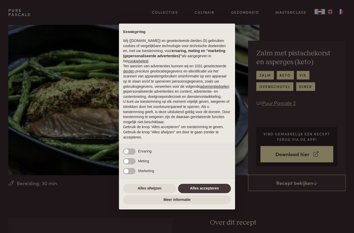
click at [162, 190] on button "Alles afwijzen" at bounding box center [149, 188] width 53 height 9
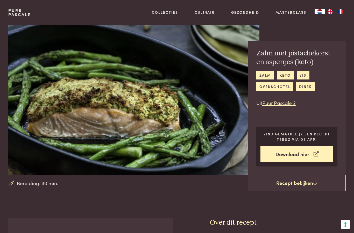
click at [316, 156] on icon at bounding box center [315, 155] width 5 height 8
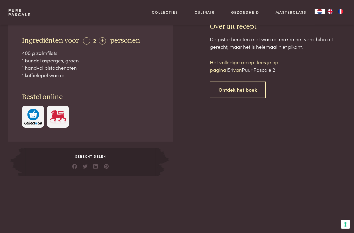
scroll to position [197, 0]
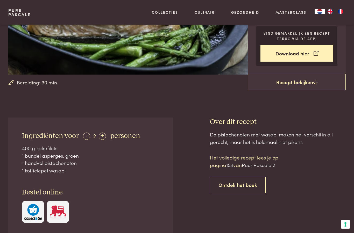
click at [314, 85] on icon at bounding box center [315, 82] width 4 height 5
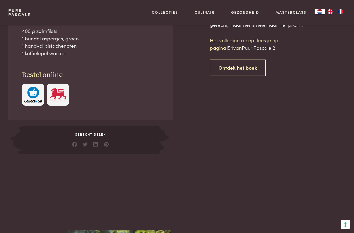
scroll to position [218, 0]
click at [251, 67] on link "Ontdek het boek" at bounding box center [238, 67] width 56 height 16
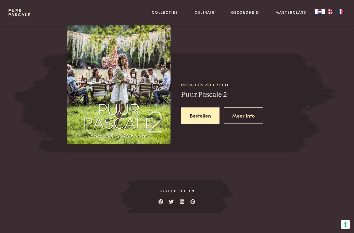
scroll to position [426, 0]
click at [242, 116] on link "Meer info" at bounding box center [244, 115] width 40 height 16
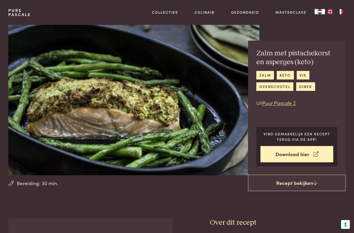
click at [303, 186] on link "Recept bekijken" at bounding box center [297, 183] width 98 height 17
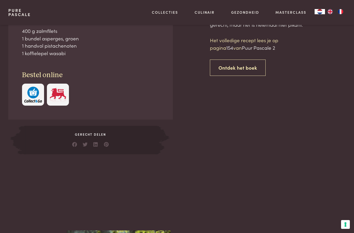
scroll to position [218, 0]
click at [240, 70] on link "Ontdek het boek" at bounding box center [238, 67] width 56 height 16
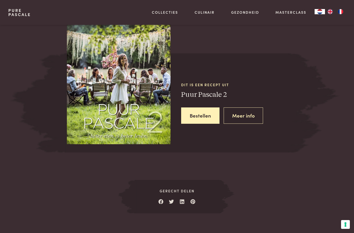
scroll to position [426, 0]
click at [252, 117] on link "Meer info" at bounding box center [244, 115] width 40 height 16
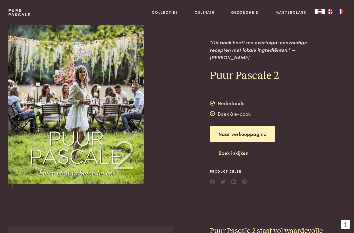
click at [248, 146] on button "Boek inkijken" at bounding box center [233, 153] width 47 height 16
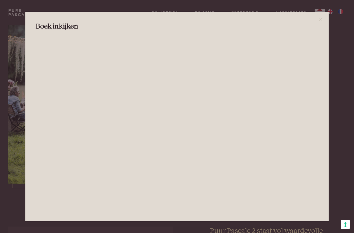
click at [324, 16] on icon at bounding box center [321, 19] width 6 height 6
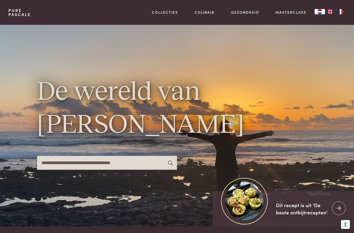
scroll to position [74, 0]
